Goal: Task Accomplishment & Management: Manage account settings

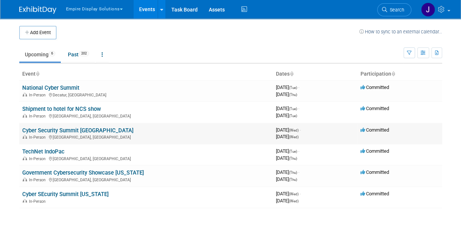
click at [78, 132] on link "Cyber Security Summit [GEOGRAPHIC_DATA]" at bounding box center [77, 130] width 111 height 7
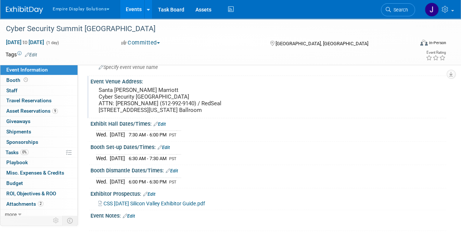
scroll to position [37, 0]
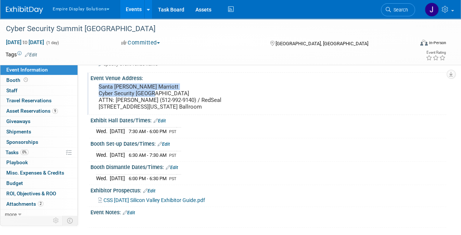
drag, startPoint x: 98, startPoint y: 86, endPoint x: 168, endPoint y: 92, distance: 70.8
click at [168, 92] on div "Santa Clara Marriott Cyber Security Silicon Valley ATTN: David Stokey (512-992-…" at bounding box center [164, 97] width 137 height 30
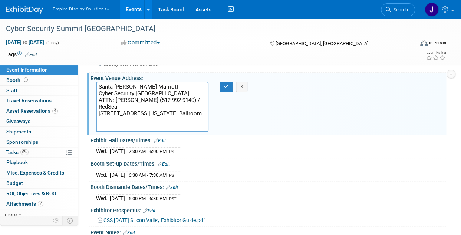
drag, startPoint x: 99, startPoint y: 84, endPoint x: 172, endPoint y: 93, distance: 73.6
click at [172, 93] on textarea "Santa Clara Marriott Cyber Security Silicon Valley ATTN: David Stokey (512-992-…" at bounding box center [152, 107] width 112 height 50
drag, startPoint x: 98, startPoint y: 99, endPoint x: 174, endPoint y: 104, distance: 75.5
click at [174, 104] on textarea "Santa Clara Marriott Cyber Security Silicon Valley ATTN: David Stokey (512-992-…" at bounding box center [152, 107] width 112 height 50
drag, startPoint x: 98, startPoint y: 114, endPoint x: 163, endPoint y: 114, distance: 64.5
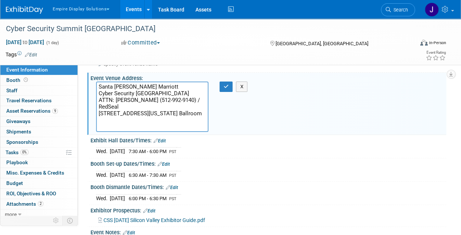
click at [163, 114] on textarea "Santa Clara Marriott Cyber Security Silicon Valley ATTN: David Stokey (512-992-…" at bounding box center [152, 107] width 112 height 50
click at [151, 121] on textarea "Santa Clara Marriott Cyber Security Silicon Valley ATTN: David Stokey (512-992-…" at bounding box center [152, 107] width 112 height 50
drag, startPoint x: 98, startPoint y: 129, endPoint x: 148, endPoint y: 130, distance: 49.7
click at [148, 130] on textarea "Santa Clara Marriott Cyber Security Silicon Valley ATTN: David Stokey (512-992-…" at bounding box center [152, 107] width 112 height 50
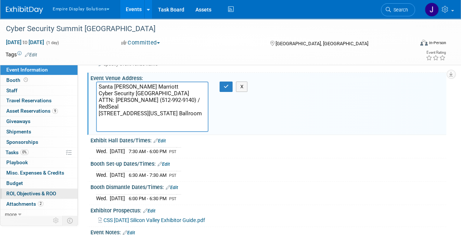
click at [40, 197] on link "0 ROI, Objectives & ROO 0" at bounding box center [38, 194] width 77 height 10
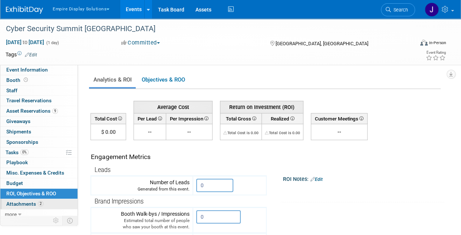
click at [34, 201] on span "Attachments 2" at bounding box center [24, 204] width 37 height 6
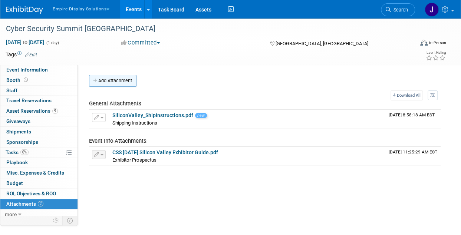
click at [128, 83] on button "Add Attachment" at bounding box center [112, 81] width 47 height 12
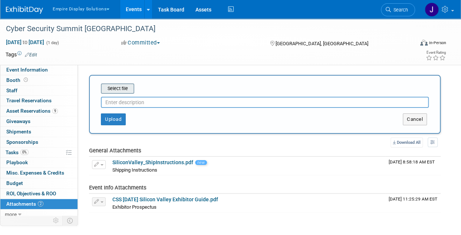
click at [124, 90] on input "file" at bounding box center [89, 88] width 88 height 9
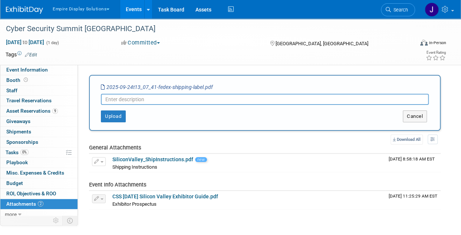
click at [132, 101] on input "text" at bounding box center [265, 99] width 328 height 11
type input "Fedex labels"
click at [116, 114] on button "Upload" at bounding box center [113, 117] width 25 height 12
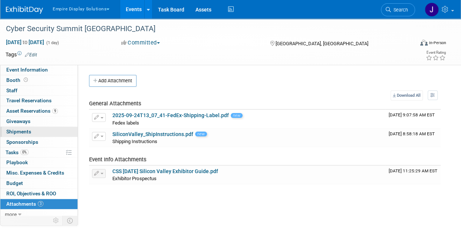
click at [33, 134] on link "0 Shipments 0" at bounding box center [38, 132] width 77 height 10
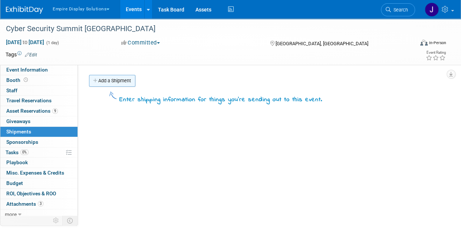
click at [101, 83] on link "Add a Shipment" at bounding box center [112, 81] width 46 height 12
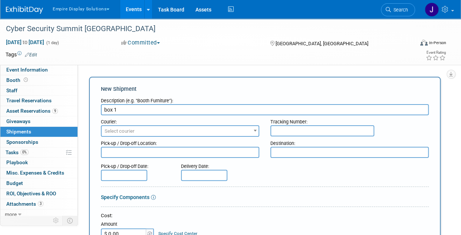
type input "box 1"
paste input "8846 2945 2454"
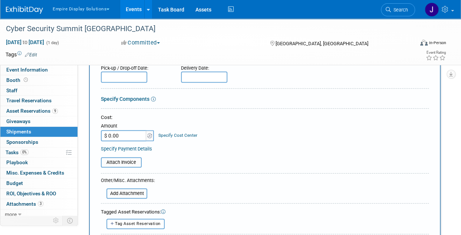
scroll to position [185, 0]
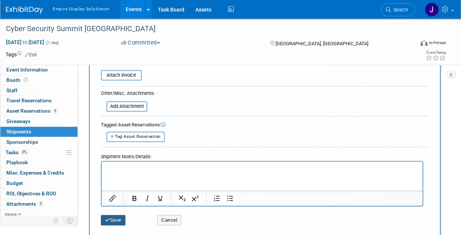
type input "8846 2945 2454"
click at [119, 218] on button "Save" at bounding box center [113, 220] width 24 height 10
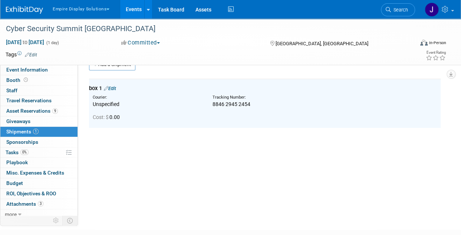
scroll to position [0, 0]
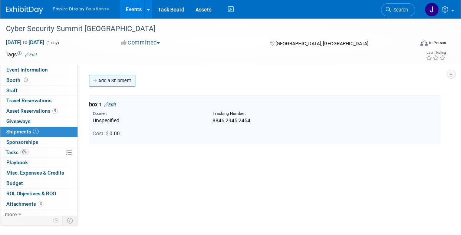
click at [127, 83] on link "Add a Shipment" at bounding box center [112, 81] width 46 height 12
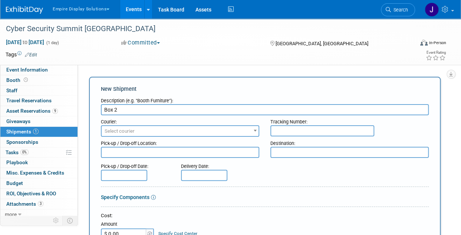
type input "Box 2"
paste input "8846 2945 2465"
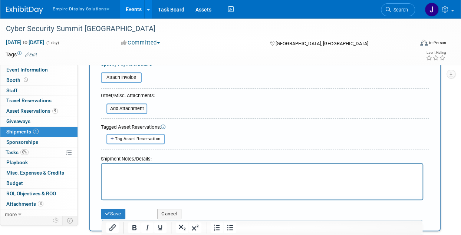
scroll to position [185, 0]
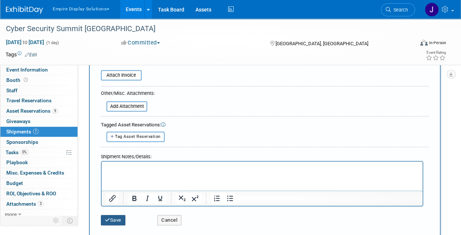
type input "8846 2945 2465"
click at [116, 219] on button "Save" at bounding box center [113, 220] width 24 height 10
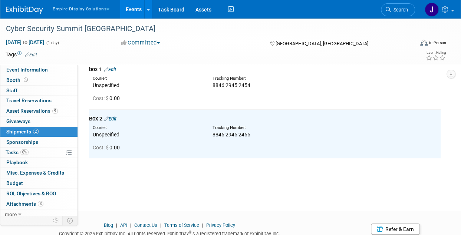
scroll to position [0, 0]
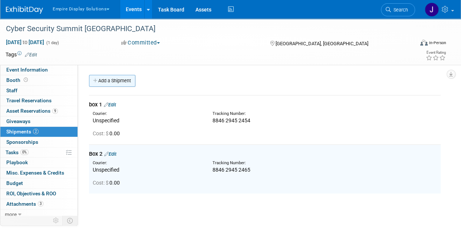
click at [113, 80] on link "Add a Shipment" at bounding box center [112, 81] width 46 height 12
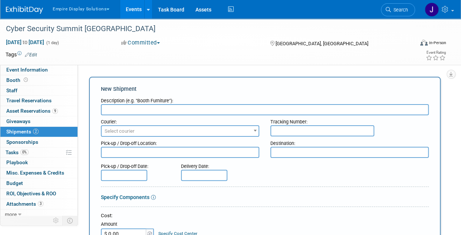
click at [153, 107] on input "text" at bounding box center [265, 109] width 328 height 11
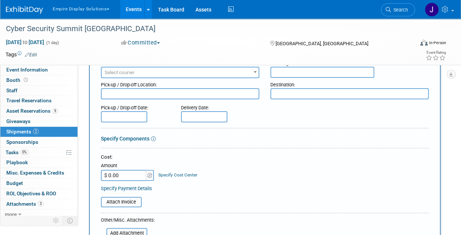
scroll to position [111, 0]
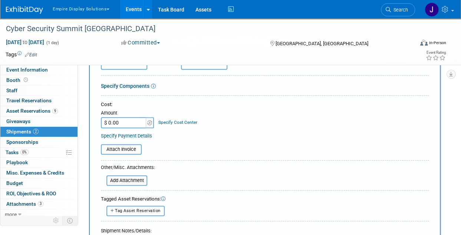
type input "Box 3"
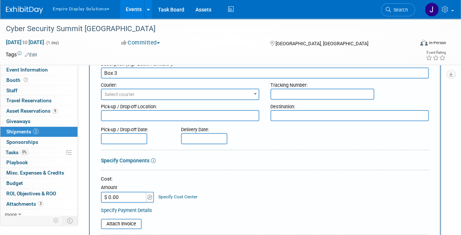
scroll to position [0, 0]
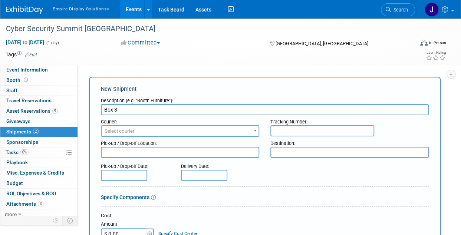
paste input "8846 2945 2476"
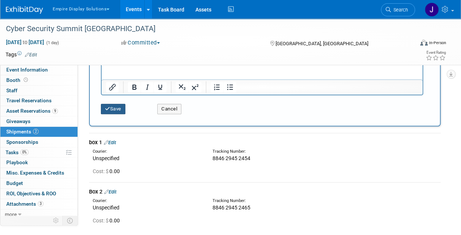
type input "8846 2945 2476"
click at [113, 107] on button "Save" at bounding box center [113, 109] width 24 height 10
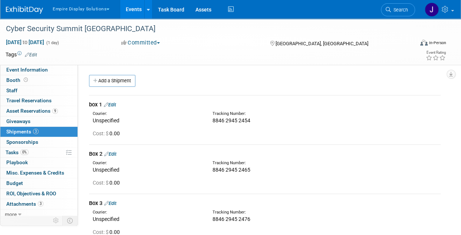
click at [24, 10] on img at bounding box center [24, 9] width 37 height 7
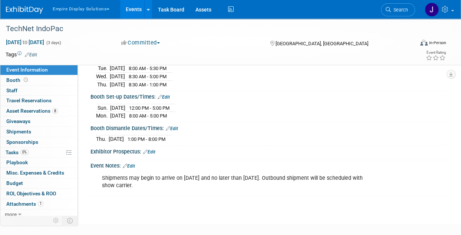
scroll to position [111, 0]
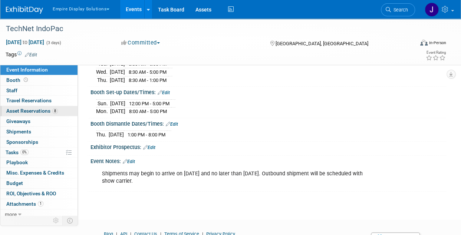
click at [47, 111] on span "Asset Reservations 8" at bounding box center [32, 111] width 52 height 6
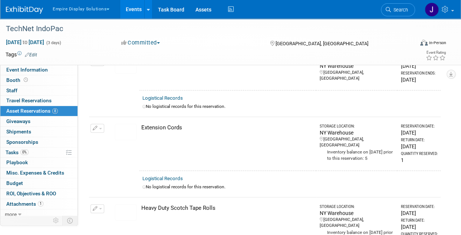
scroll to position [0, 0]
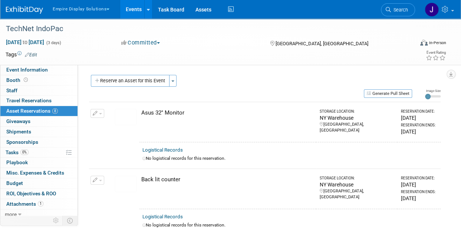
click at [24, 13] on img at bounding box center [24, 9] width 37 height 7
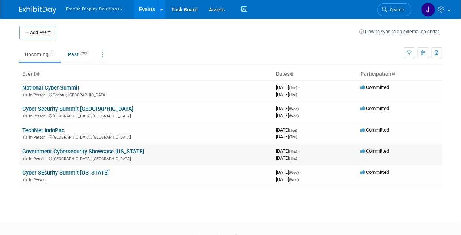
click at [97, 151] on link "Government Cybersecurity Showcase [US_STATE]" at bounding box center [83, 151] width 122 height 7
click at [96, 170] on link "Cyber SEcurity Summit [US_STATE]" at bounding box center [65, 172] width 86 height 7
